Goal: Navigation & Orientation: Find specific page/section

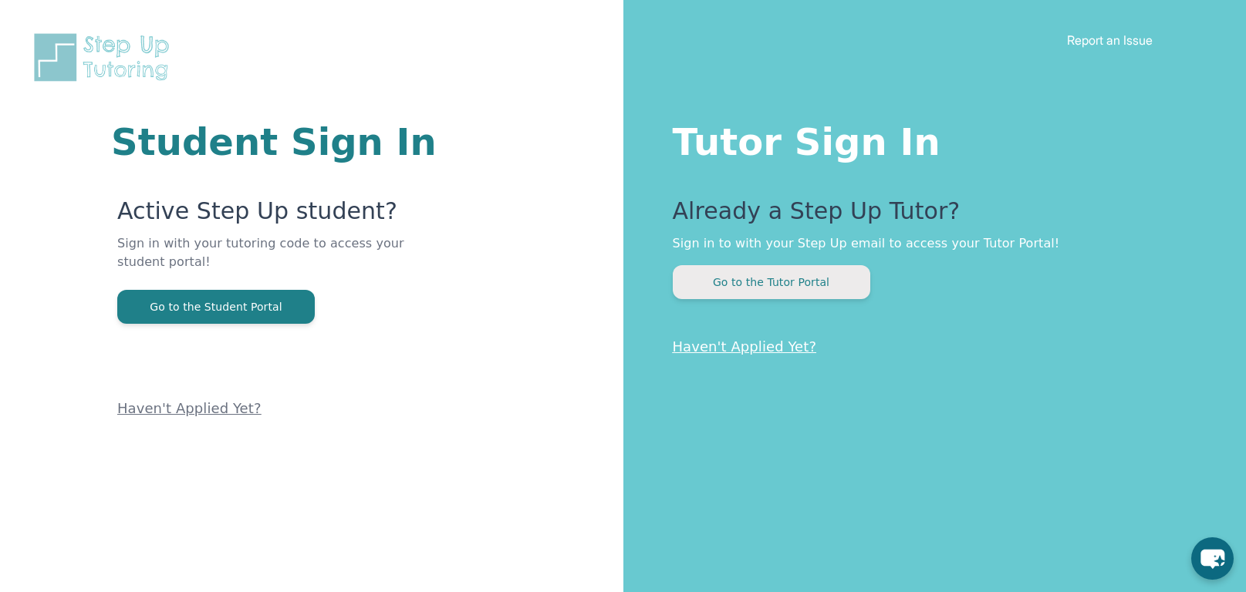
click at [759, 279] on button "Go to the Tutor Portal" at bounding box center [771, 282] width 197 height 34
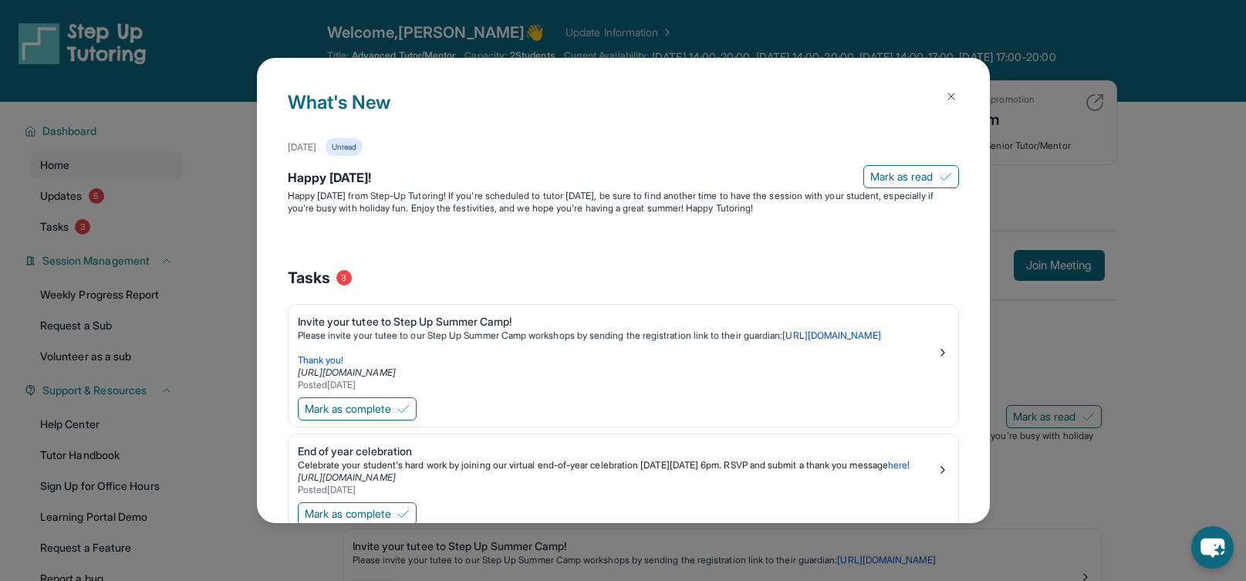
click at [939, 83] on button at bounding box center [950, 96] width 31 height 31
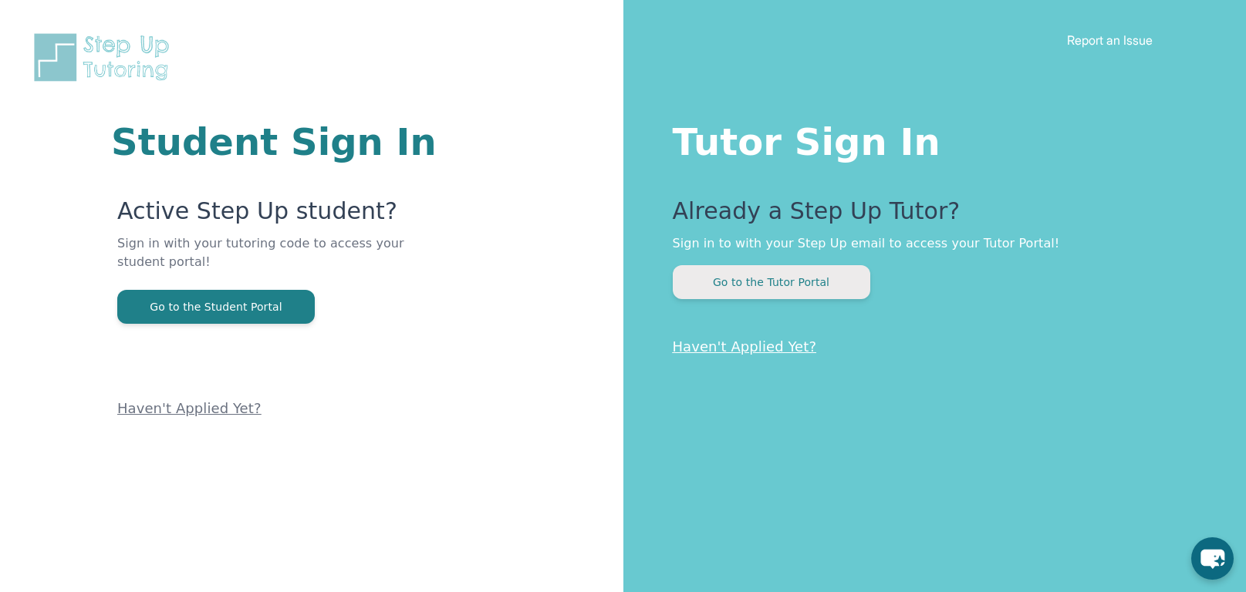
click at [757, 288] on button "Go to the Tutor Portal" at bounding box center [771, 282] width 197 height 34
click at [796, 277] on button "Go to the Tutor Portal" at bounding box center [771, 282] width 197 height 34
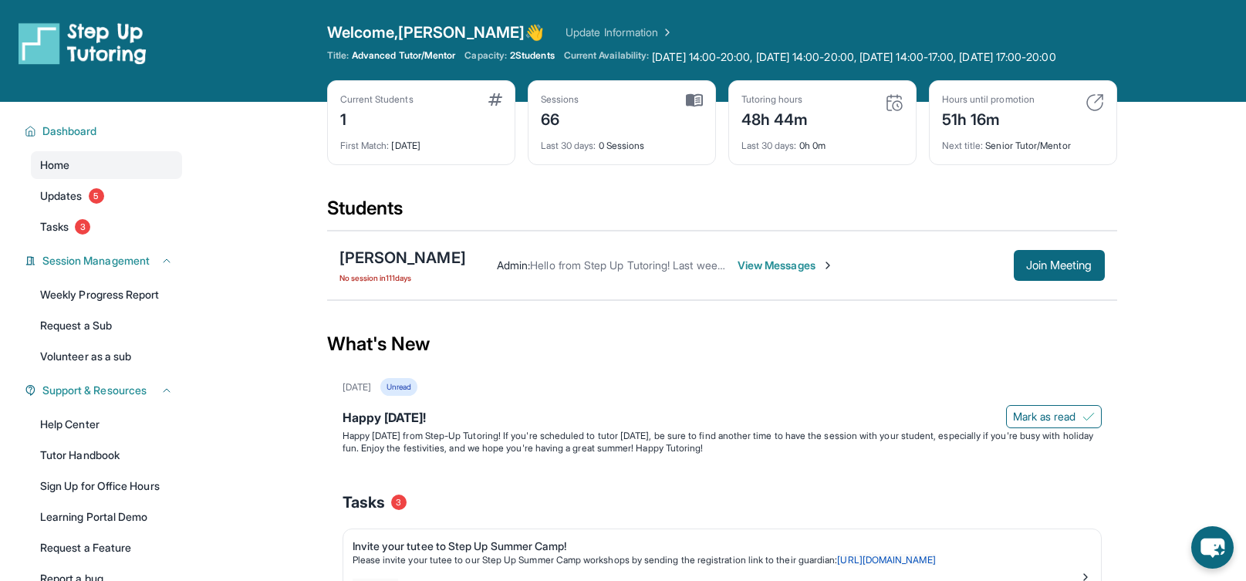
click at [373, 56] on span "Advanced Tutor/Mentor" at bounding box center [403, 55] width 103 height 12
click at [59, 139] on span "Dashboard" at bounding box center [69, 130] width 55 height 15
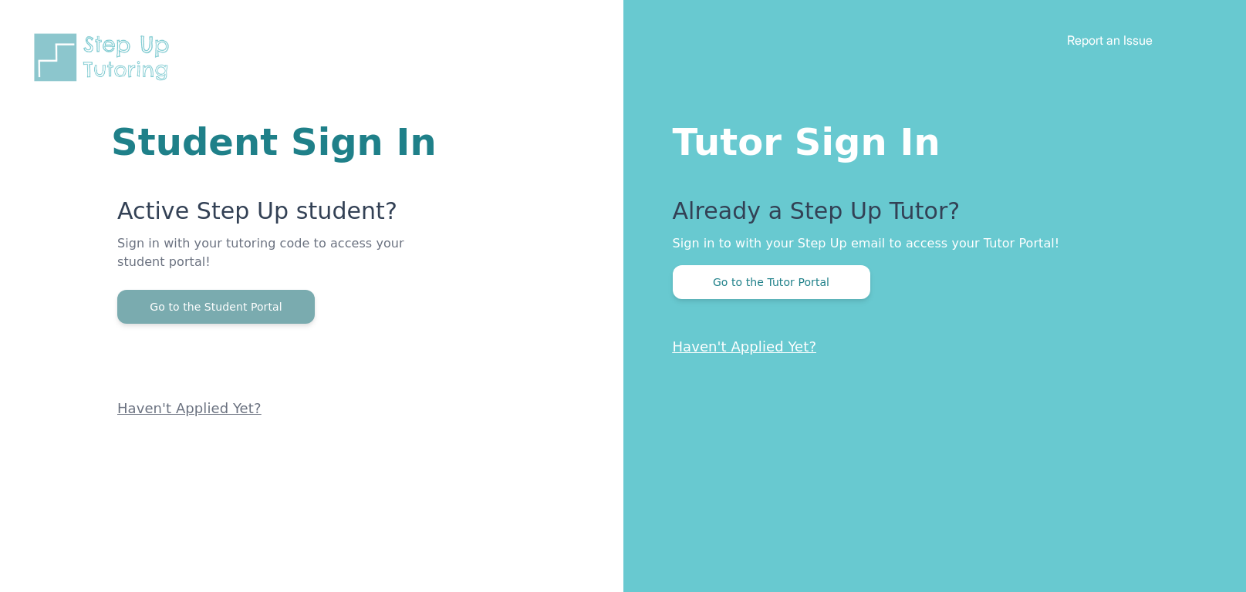
click at [249, 316] on button "Go to the Student Portal" at bounding box center [215, 307] width 197 height 34
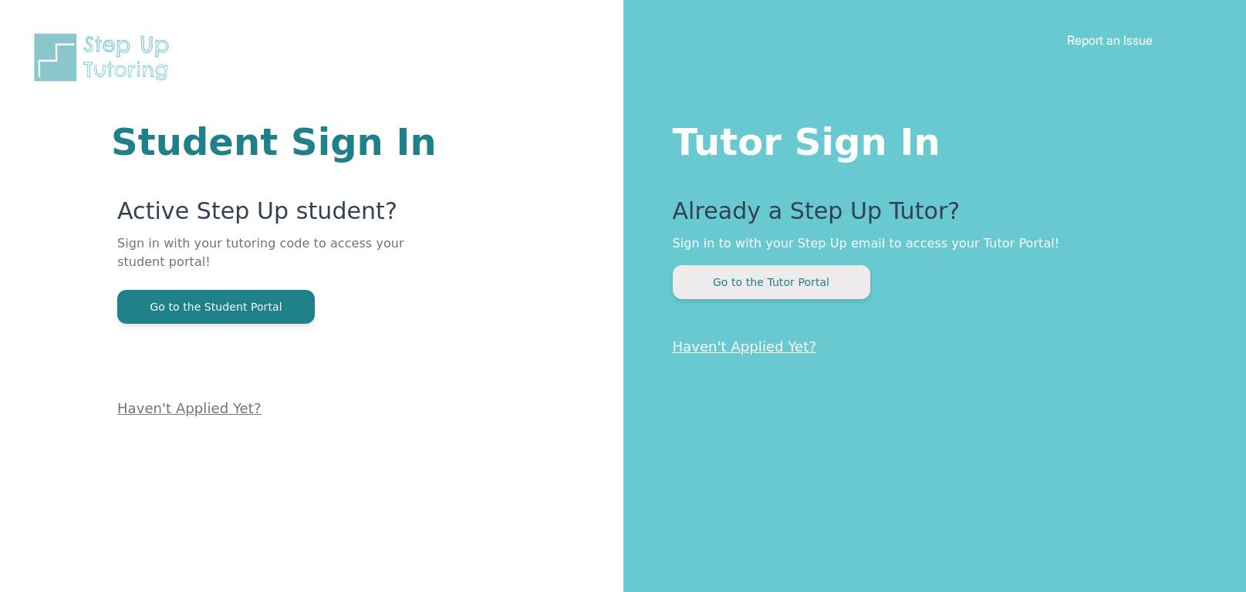
click at [773, 276] on button "Go to the Tutor Portal" at bounding box center [771, 282] width 197 height 34
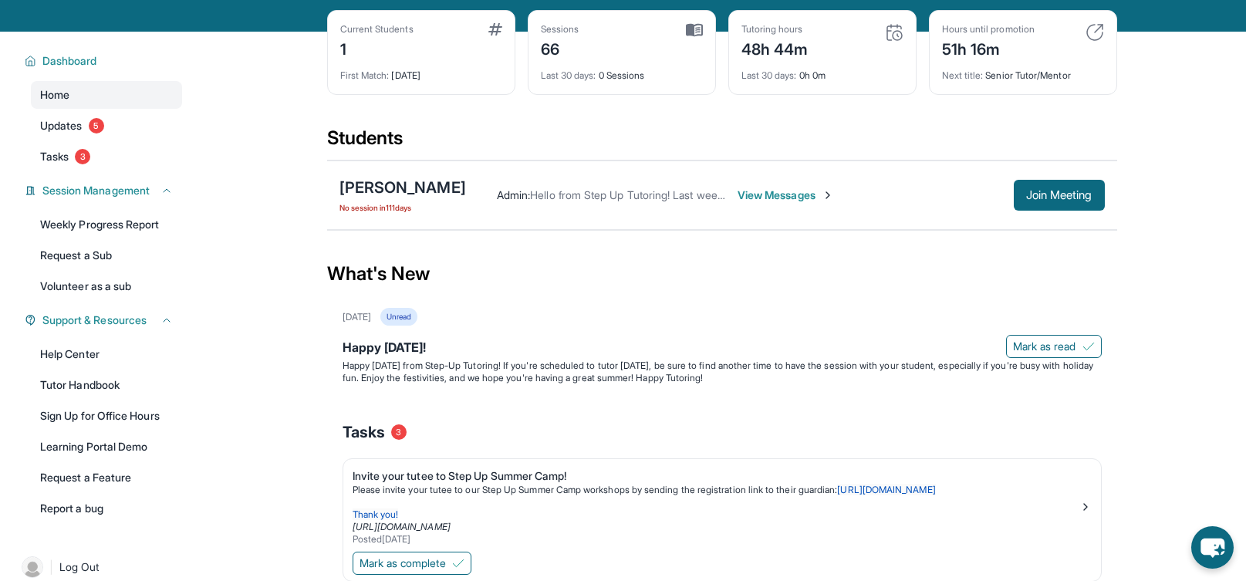
scroll to position [59, 0]
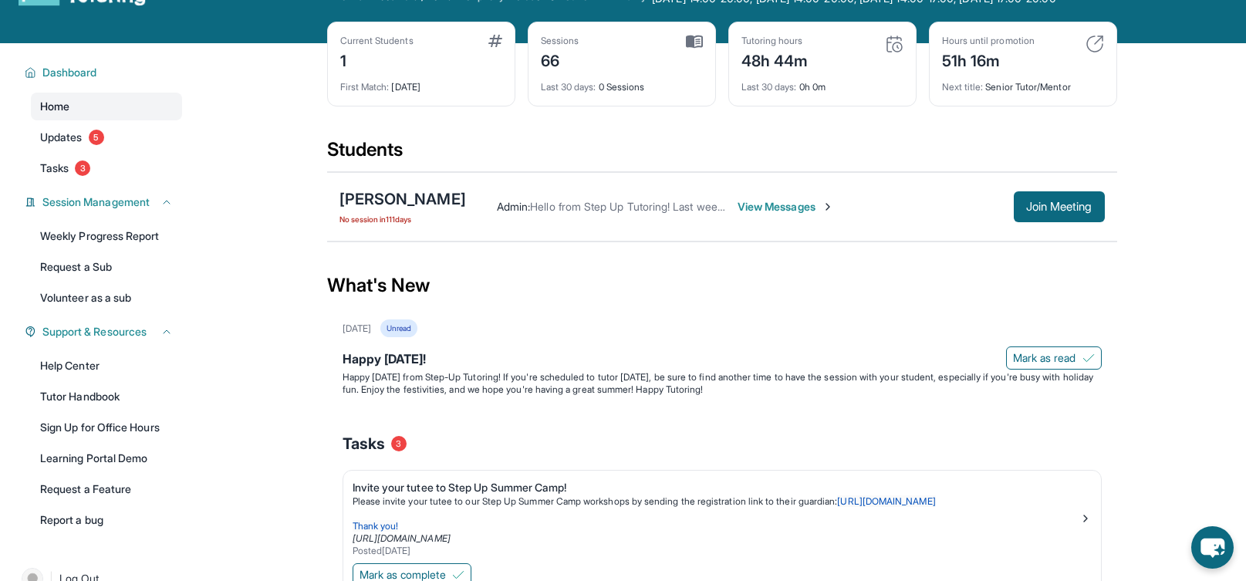
click at [56, 114] on span "Home" at bounding box center [54, 106] width 29 height 15
click at [96, 145] on span "5" at bounding box center [96, 137] width 15 height 15
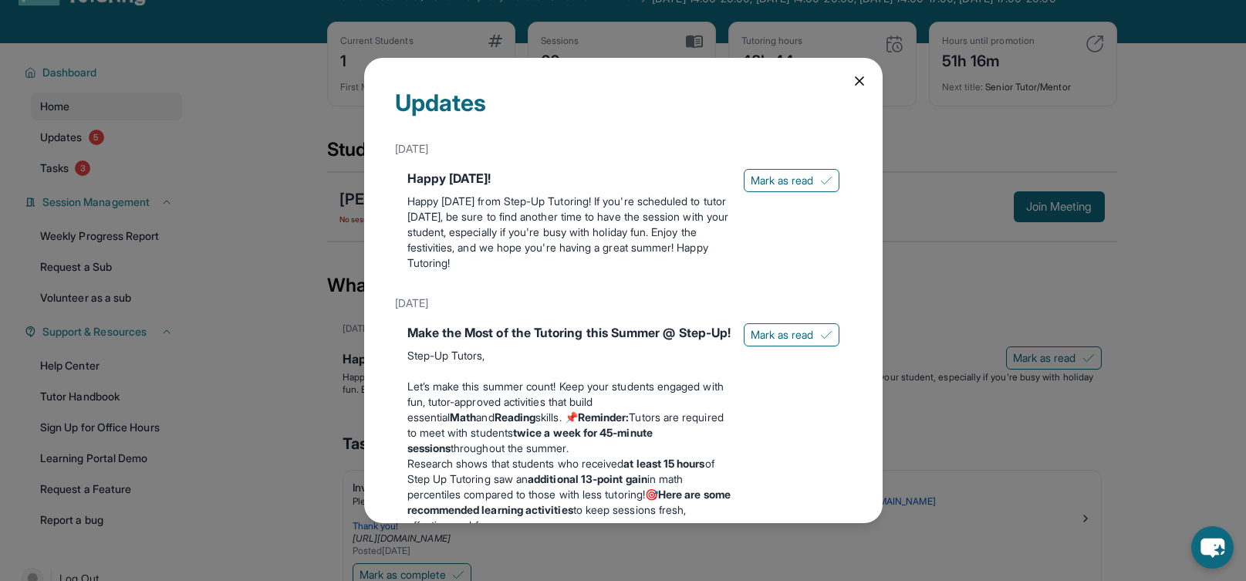
click at [72, 184] on div "Updates July 4th Happy 4th of July! Happy Independence Day from Step-Up Tutorin…" at bounding box center [623, 290] width 1246 height 581
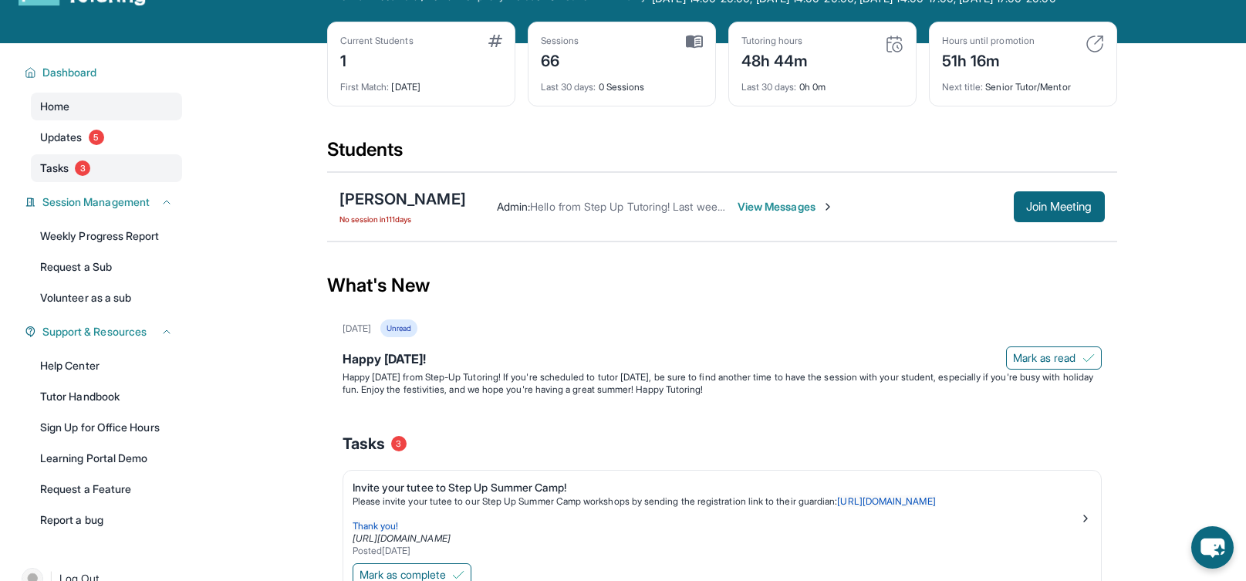
click at [72, 182] on link "Tasks 3" at bounding box center [106, 168] width 151 height 28
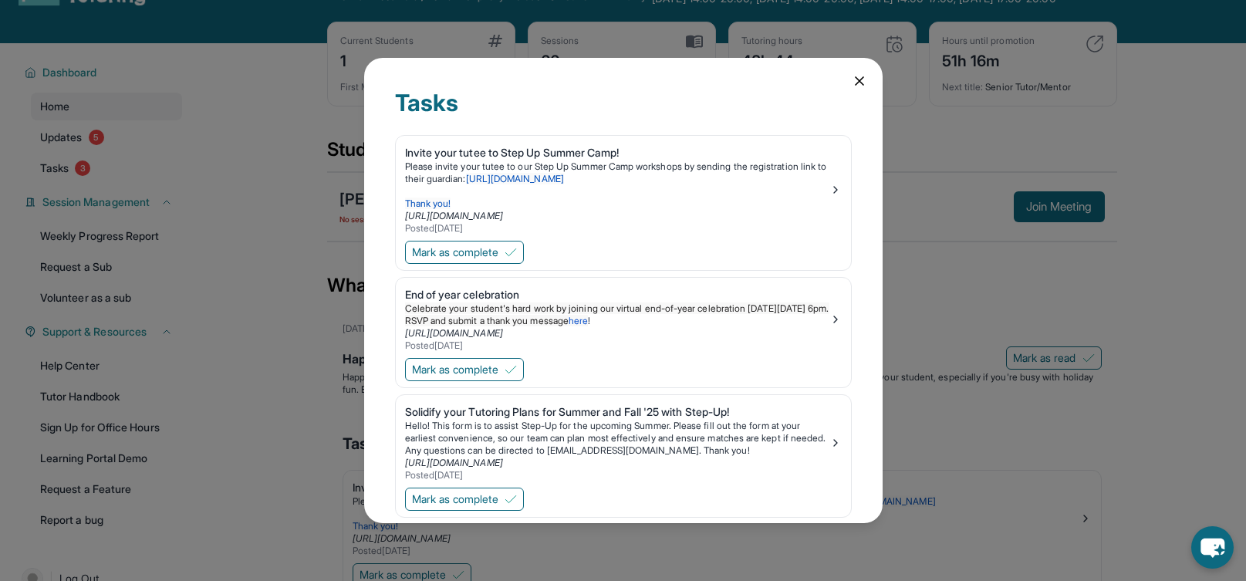
click at [847, 67] on div "Tasks Invite your tutee to Step Up Summer Camp! Please invite your tutee to our…" at bounding box center [623, 290] width 518 height 464
click at [851, 79] on icon at bounding box center [858, 80] width 15 height 15
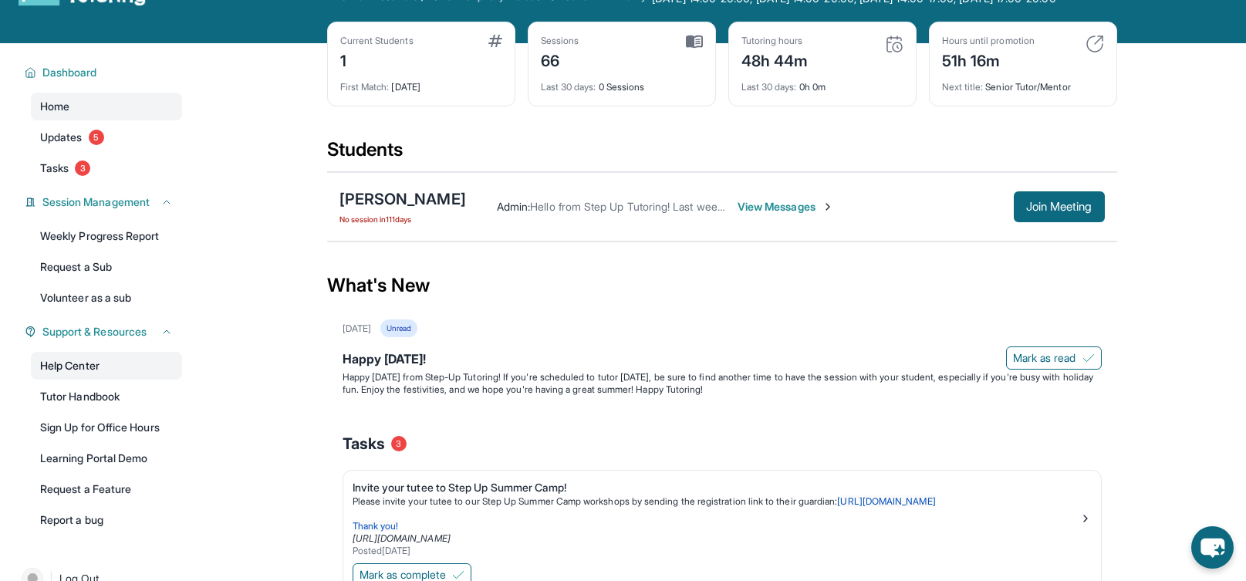
click at [97, 379] on link "Help Center" at bounding box center [106, 366] width 151 height 28
click at [791, 214] on span "View Messages" at bounding box center [785, 206] width 96 height 15
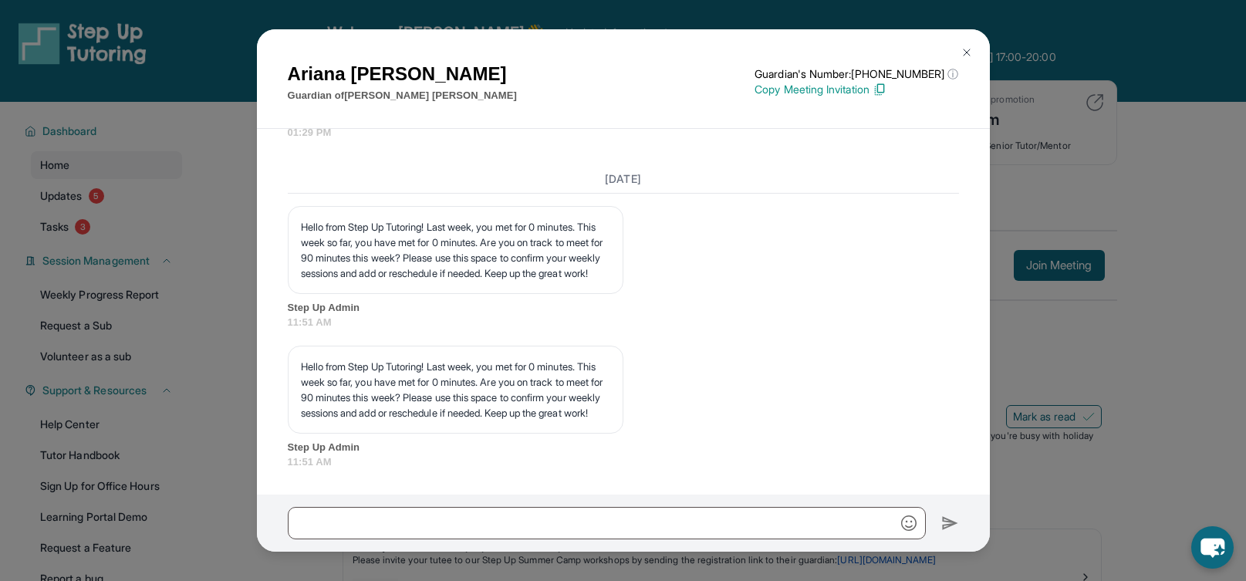
scroll to position [31936, 0]
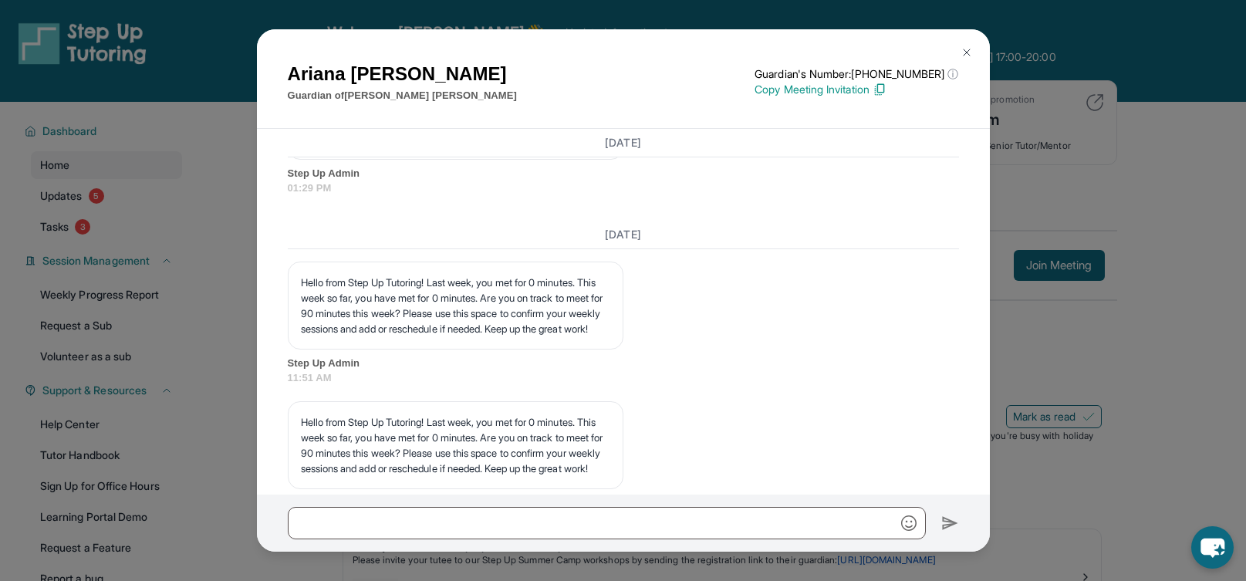
click at [966, 47] on img at bounding box center [966, 52] width 12 height 12
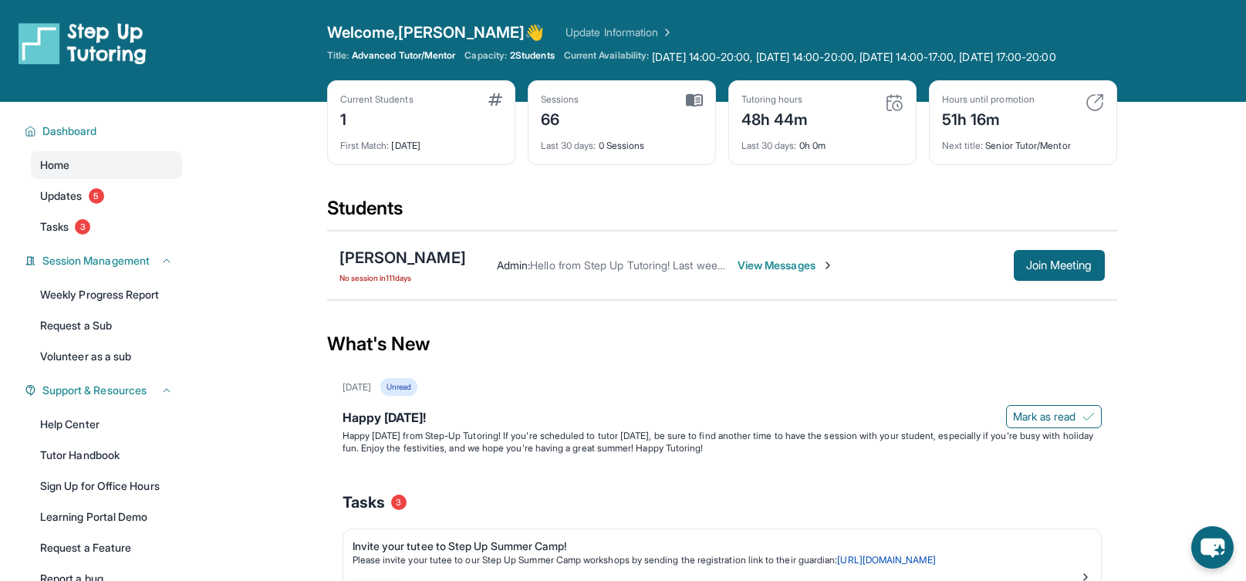
click at [582, 25] on link "Update Information" at bounding box center [619, 32] width 108 height 15
click at [451, 39] on span "Welcome, Elizabeth 👋" at bounding box center [435, 33] width 217 height 22
click at [59, 139] on span "Dashboard" at bounding box center [69, 130] width 55 height 15
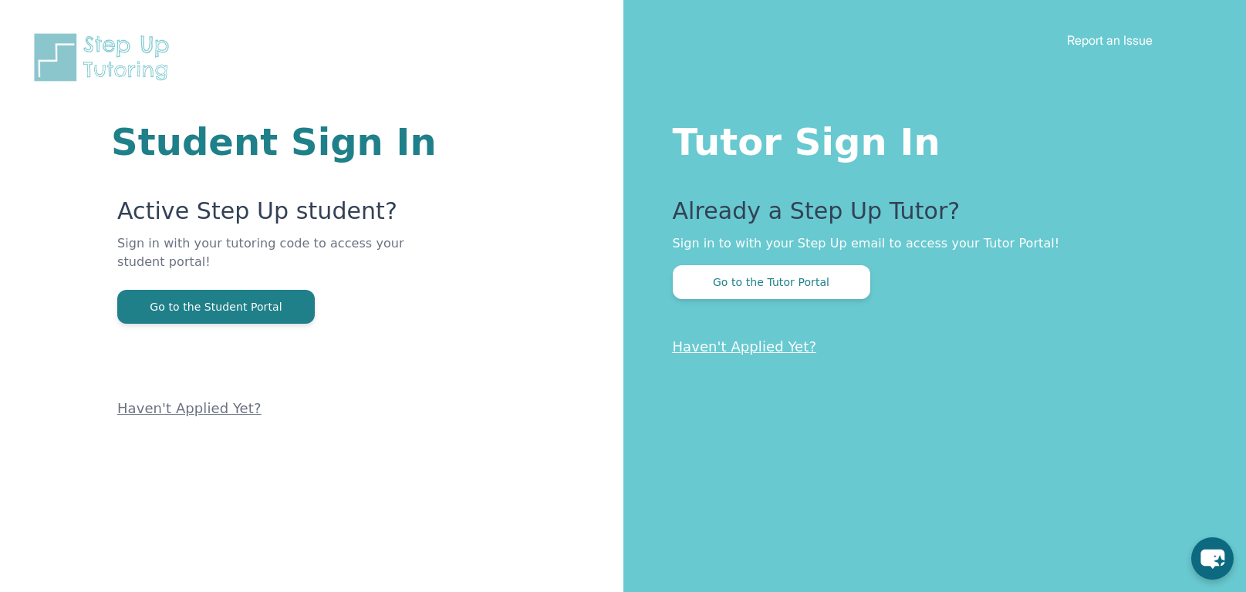
click at [871, 246] on p "Sign in to with your Step Up email to access your Tutor Portal!" at bounding box center [929, 243] width 512 height 19
click at [803, 281] on button "Go to the Tutor Portal" at bounding box center [771, 282] width 197 height 34
